Goal: Find specific page/section: Find specific page/section

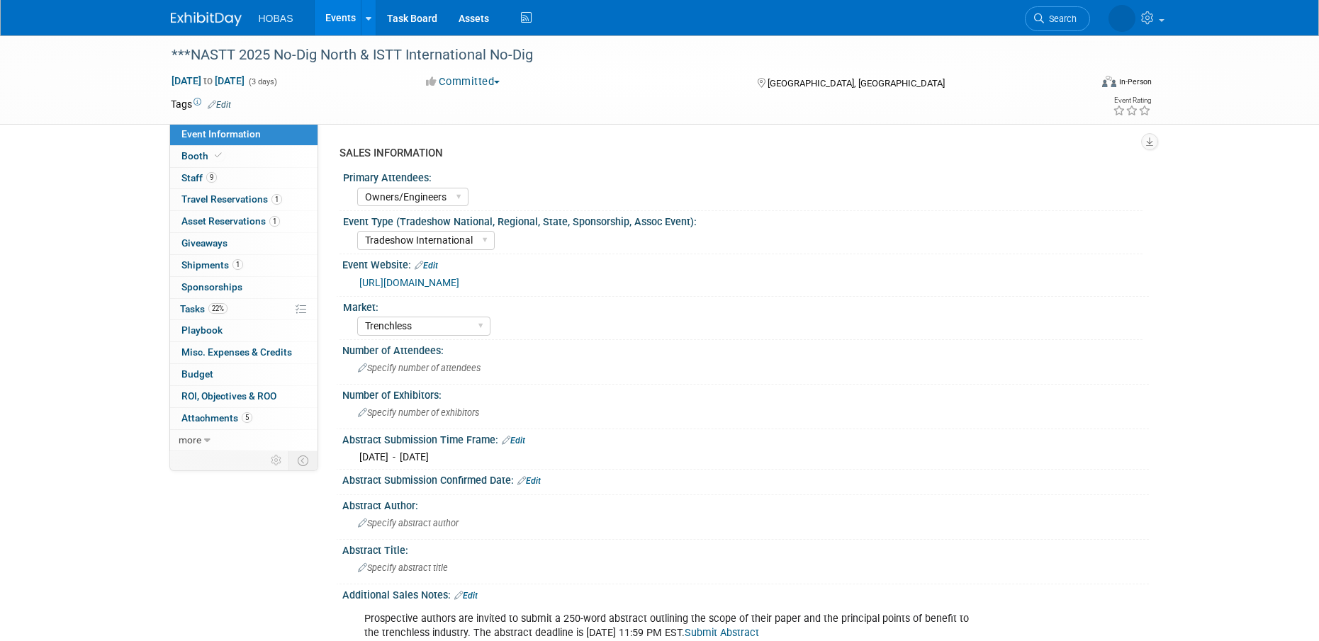
select select "Owners/Engineers"
select select "Tradeshow International"
select select "Trenchless"
select select "Exhibiting"
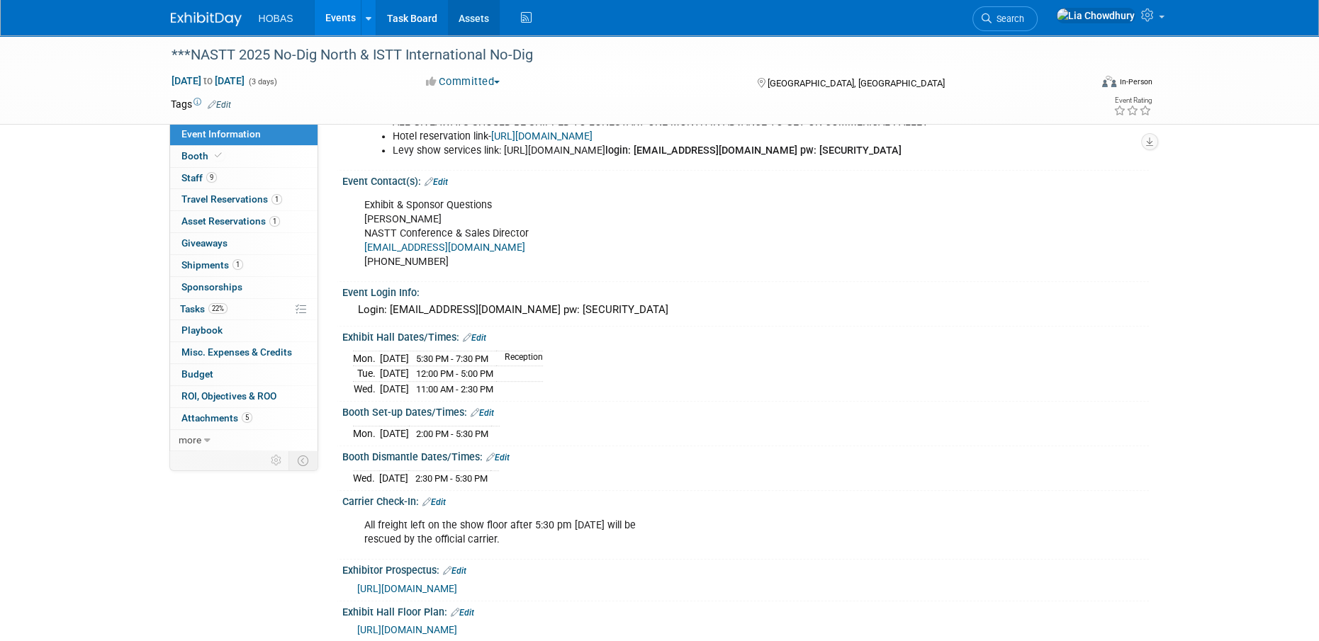
click at [466, 0] on link "Assets" at bounding box center [474, 17] width 52 height 35
